Goal: Transaction & Acquisition: Purchase product/service

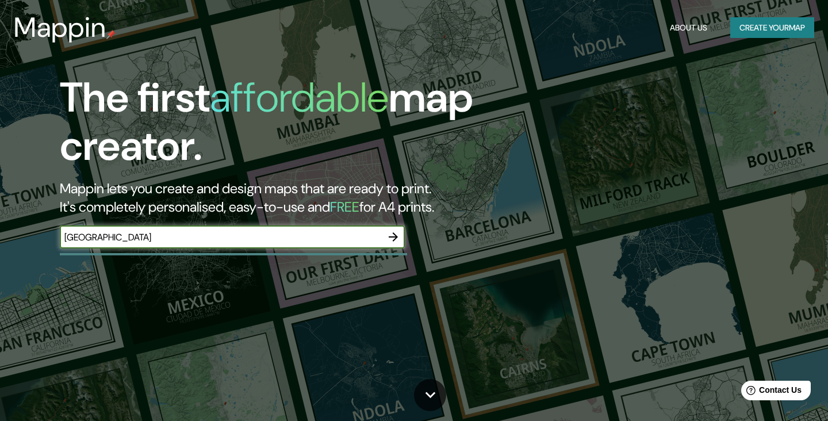
type input "[GEOGRAPHIC_DATA]"
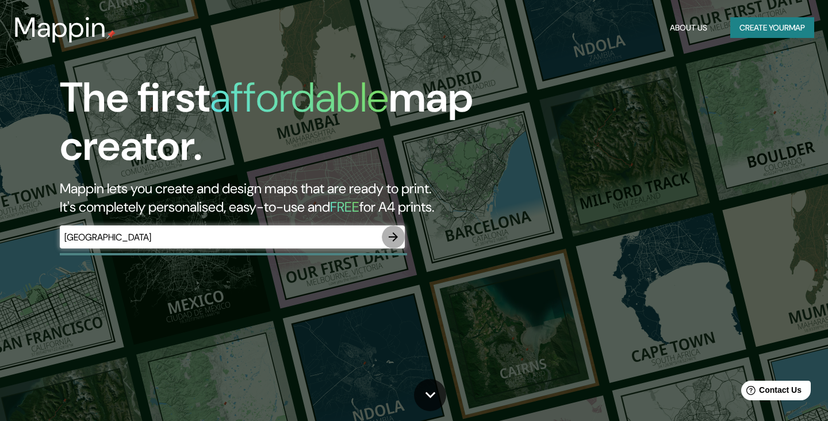
click at [390, 238] on icon "button" at bounding box center [393, 237] width 14 height 14
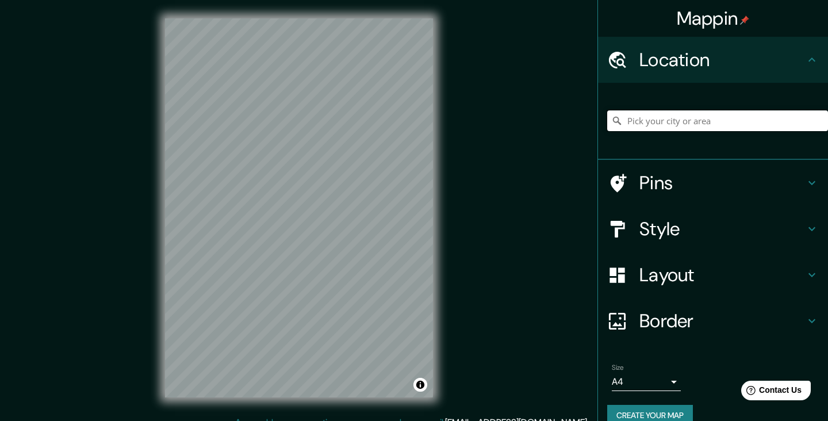
click at [671, 120] on input "Pick your city or area" at bounding box center [717, 120] width 221 height 21
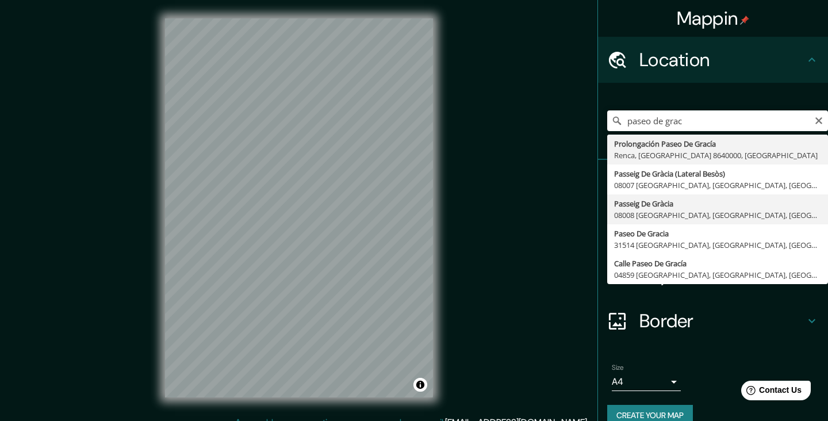
type input "Passeig [GEOGRAPHIC_DATA], 08008 [GEOGRAPHIC_DATA], [GEOGRAPHIC_DATA], [GEOGRAP…"
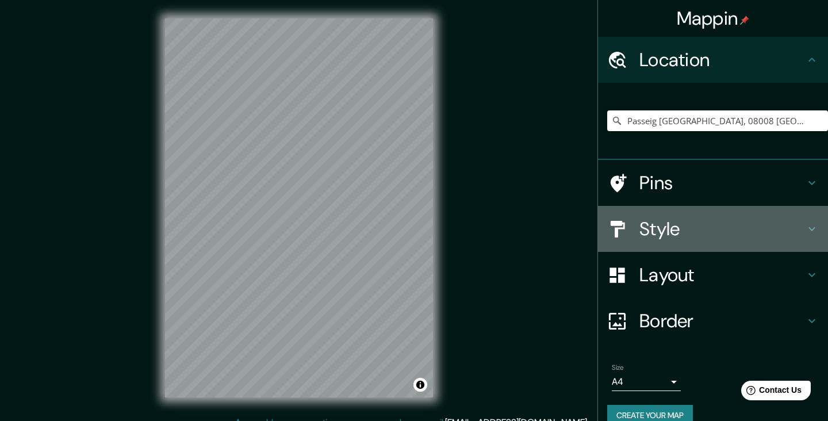
click at [698, 221] on h4 "Style" at bounding box center [723, 228] width 166 height 23
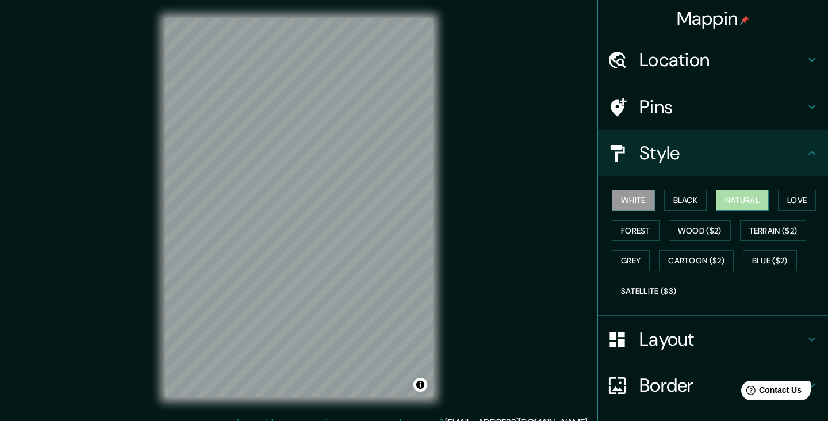
click at [748, 200] on button "Natural" at bounding box center [742, 200] width 53 height 21
click at [814, 202] on button "Love" at bounding box center [797, 200] width 38 height 21
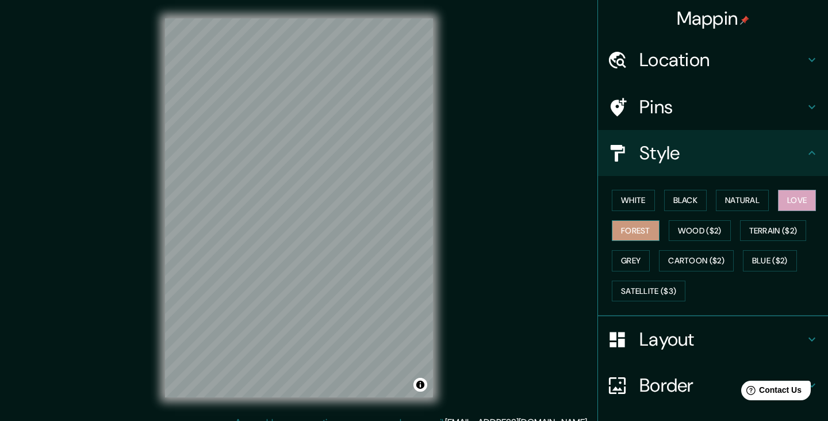
click at [642, 231] on button "Forest" at bounding box center [636, 230] width 48 height 21
click at [673, 231] on button "Wood ($2)" at bounding box center [700, 230] width 62 height 21
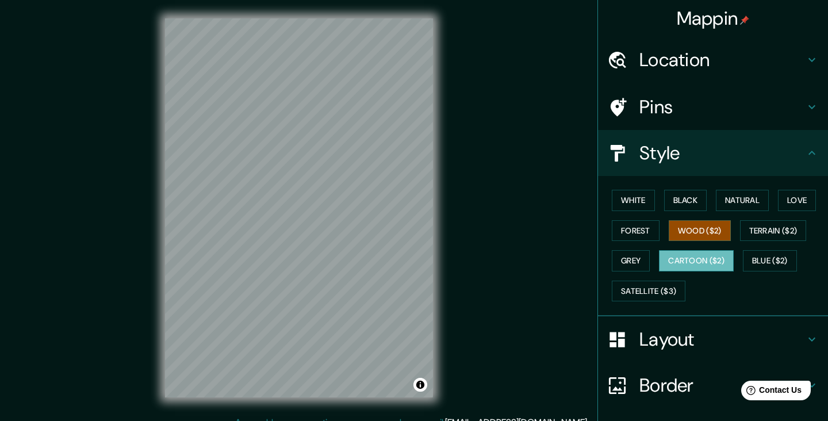
click at [709, 258] on button "Cartoon ($2)" at bounding box center [696, 260] width 75 height 21
click at [642, 204] on button "White" at bounding box center [633, 200] width 43 height 21
